Goal: Task Accomplishment & Management: Manage account settings

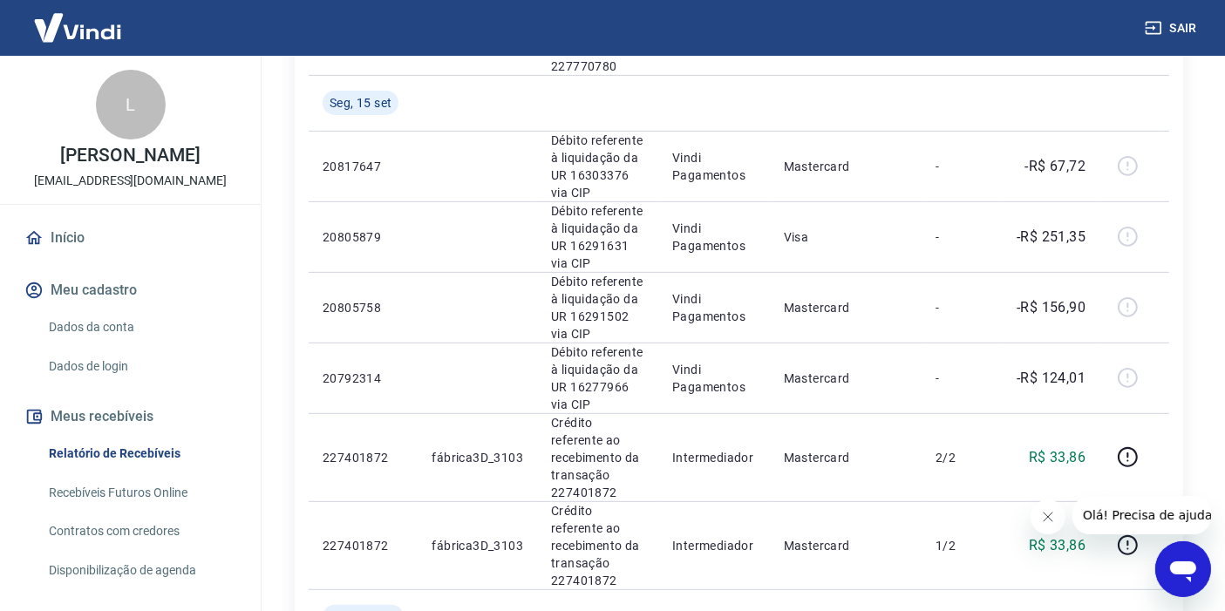
scroll to position [687, 0]
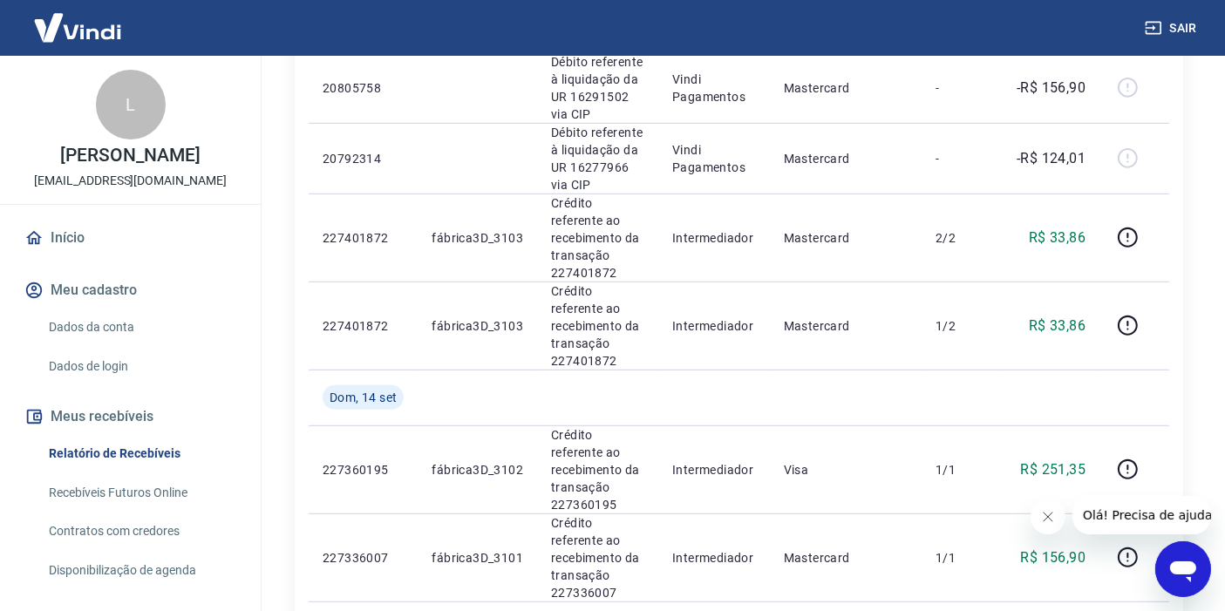
scroll to position [931, 0]
click at [1190, 302] on div "Início / Meus Recebíveis / Relatório de Recebíveis Relatório de Recebíveis Saib…" at bounding box center [739, 399] width 930 height 2548
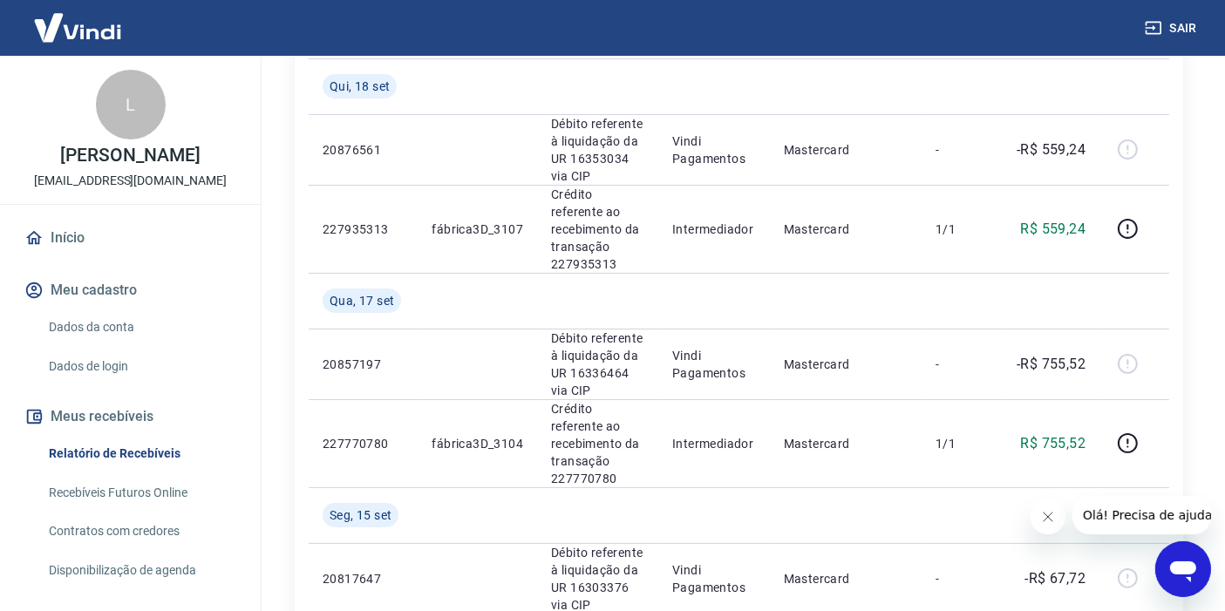
scroll to position [258, 0]
